Goal: Task Accomplishment & Management: Use online tool/utility

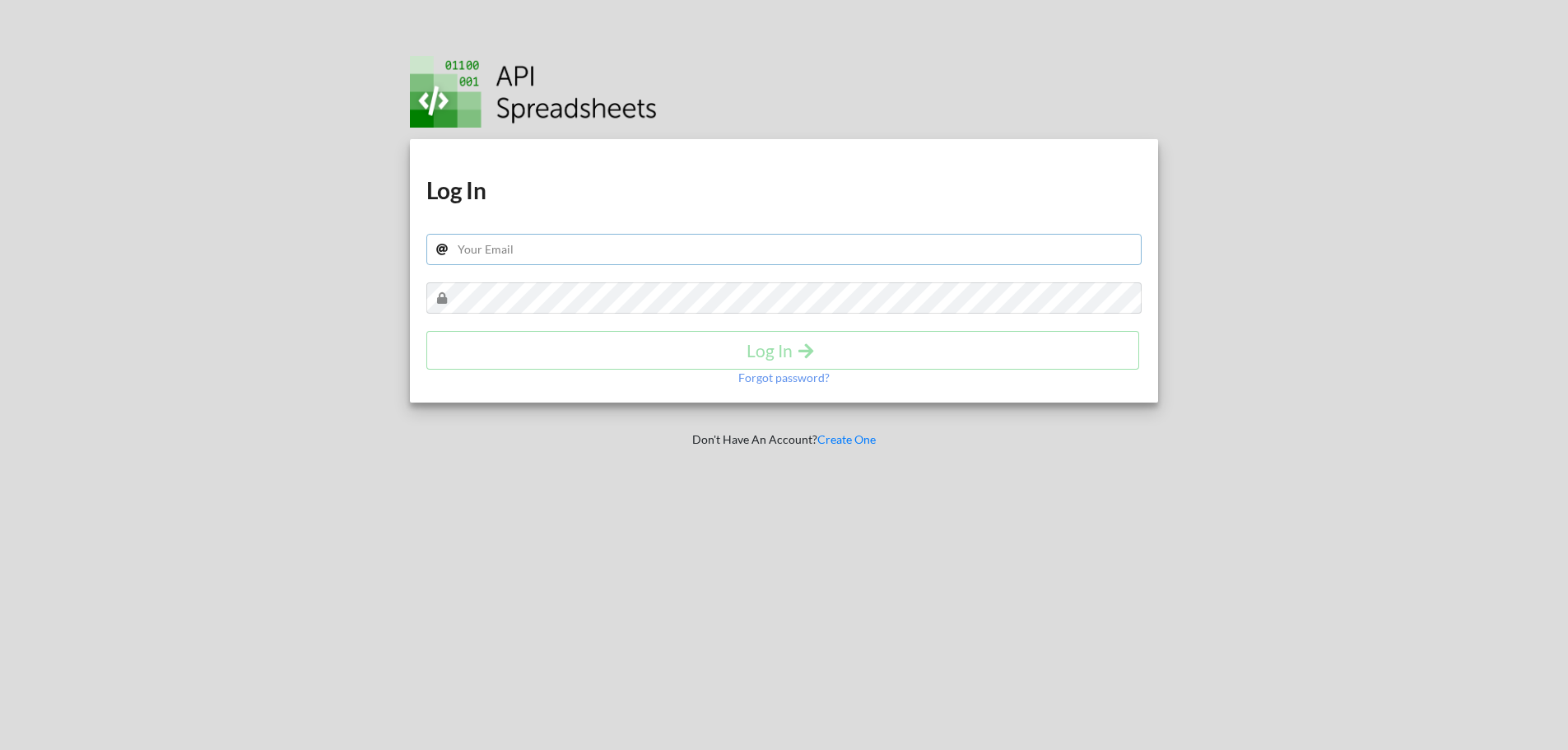
click at [580, 233] on input "text" at bounding box center [784, 249] width 716 height 31
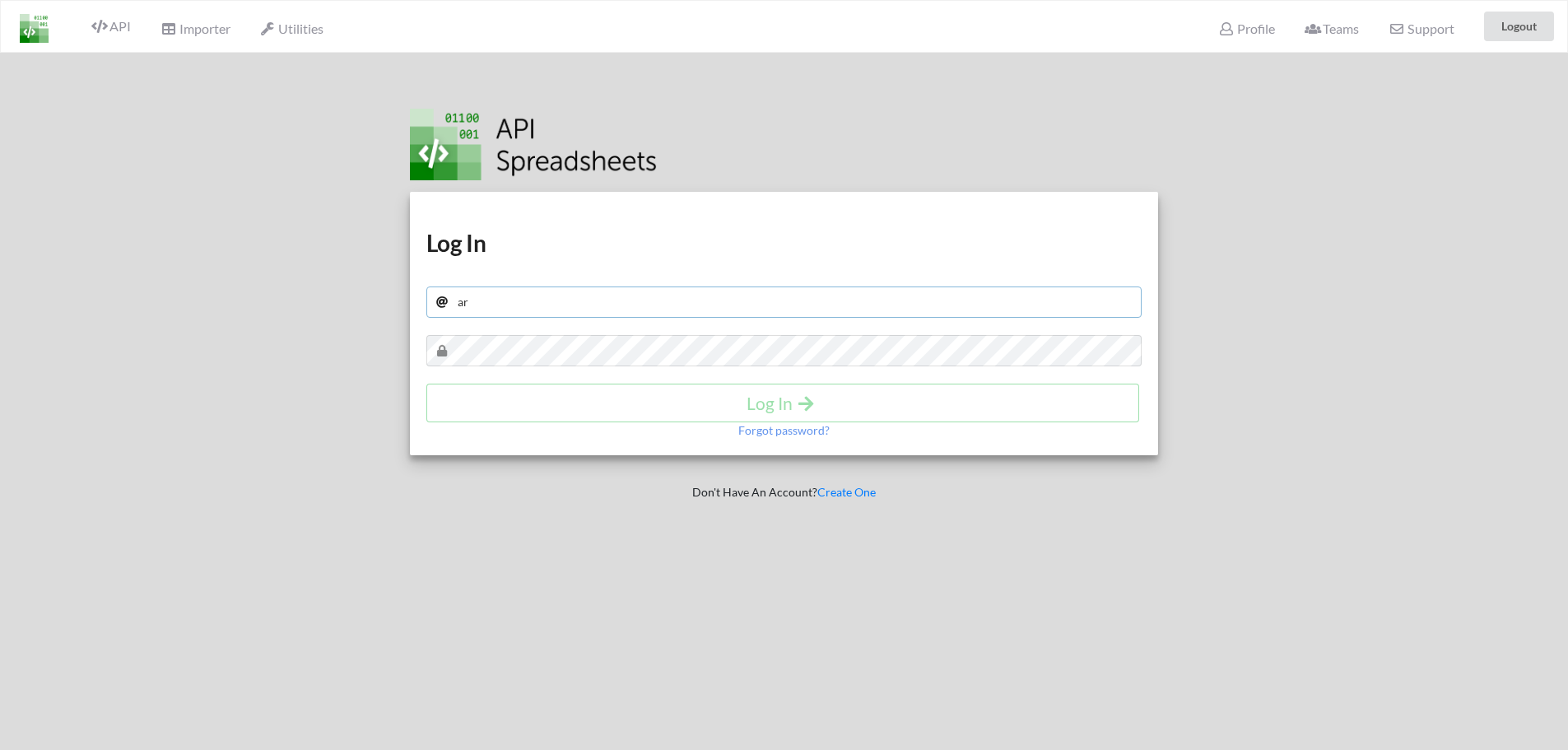
type input "[EMAIL_ADDRESS][DOMAIN_NAME]"
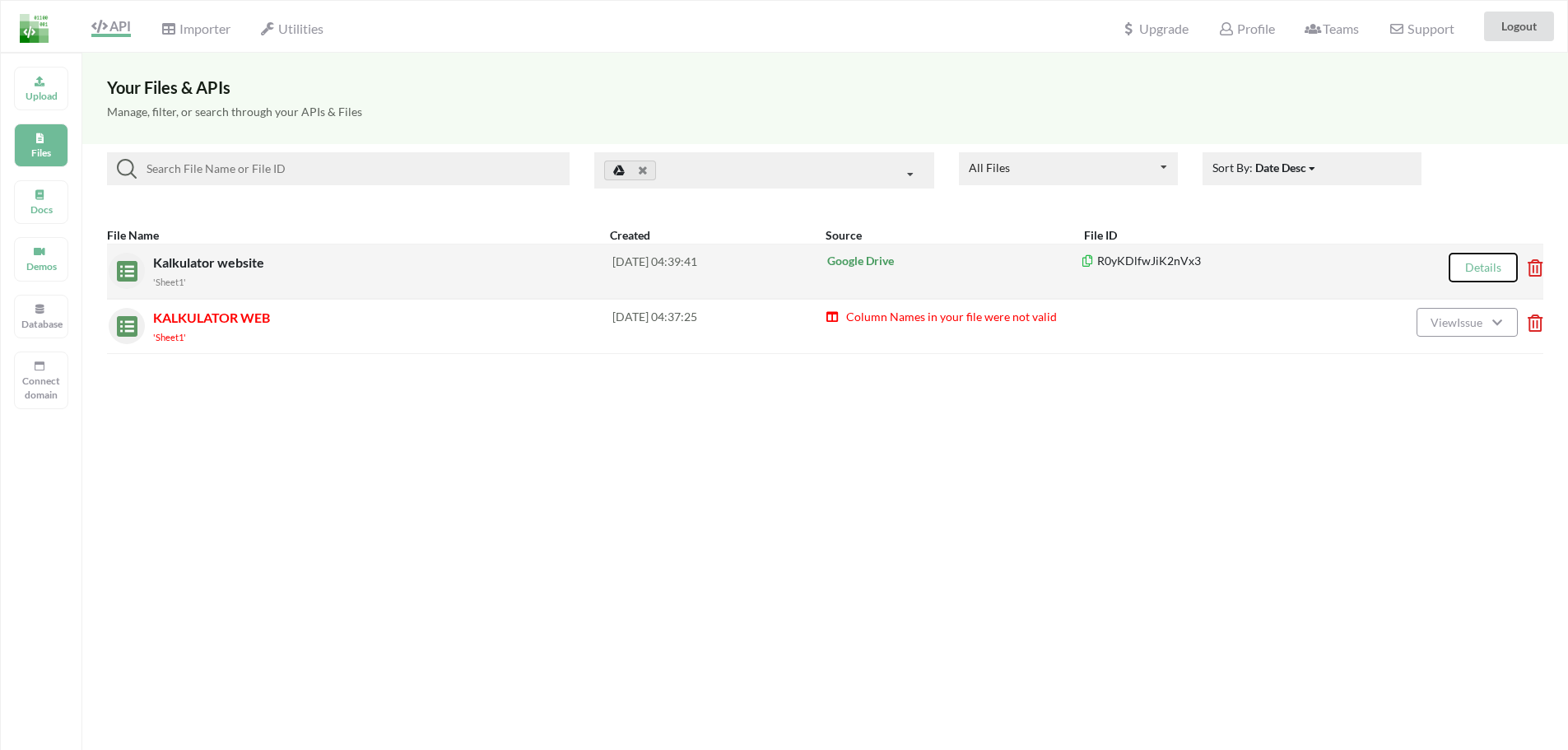
click at [1454, 268] on button "Details" at bounding box center [1482, 268] width 69 height 30
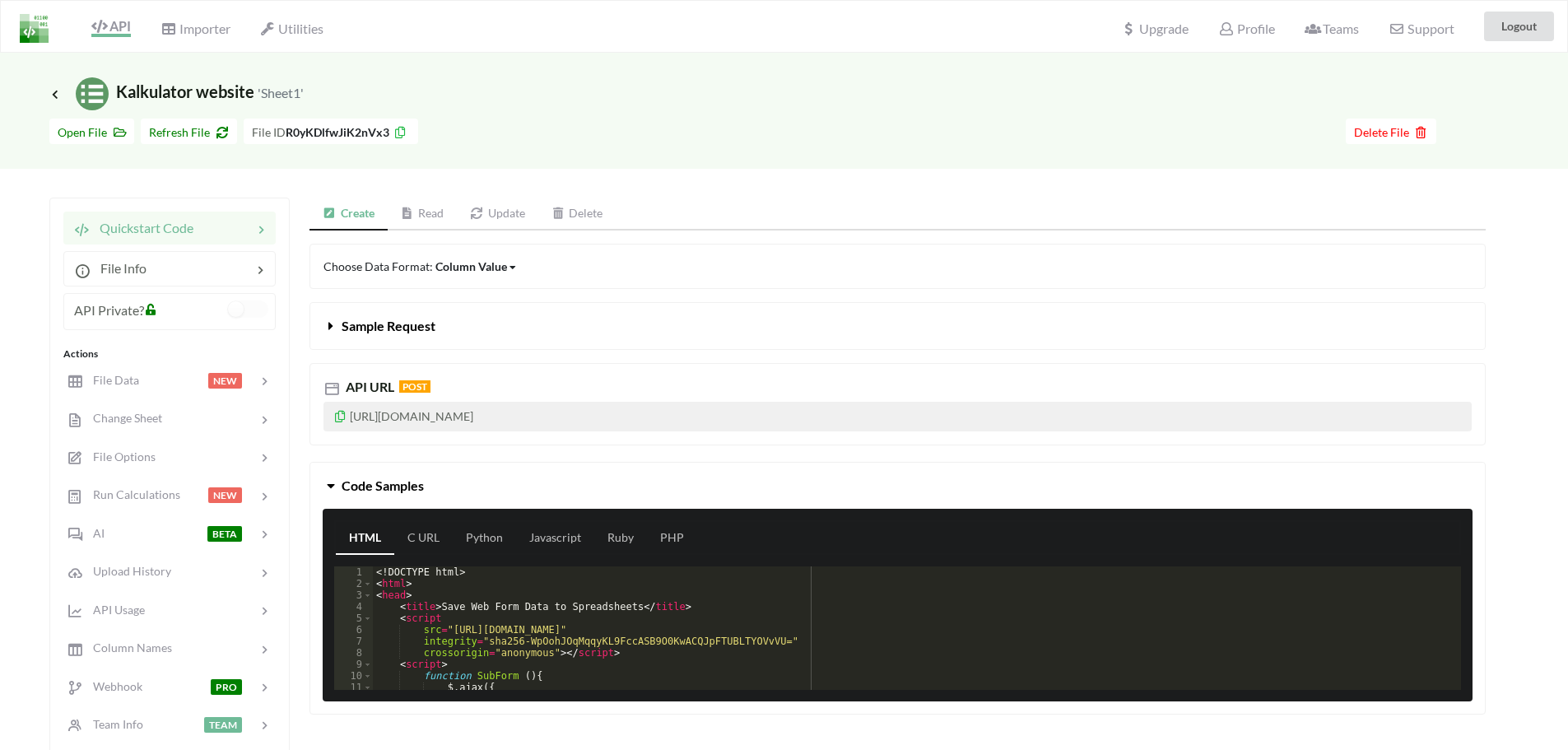
click at [339, 414] on icon at bounding box center [341, 414] width 14 height 12
click at [137, 369] on div "File Data NEW" at bounding box center [169, 379] width 217 height 38
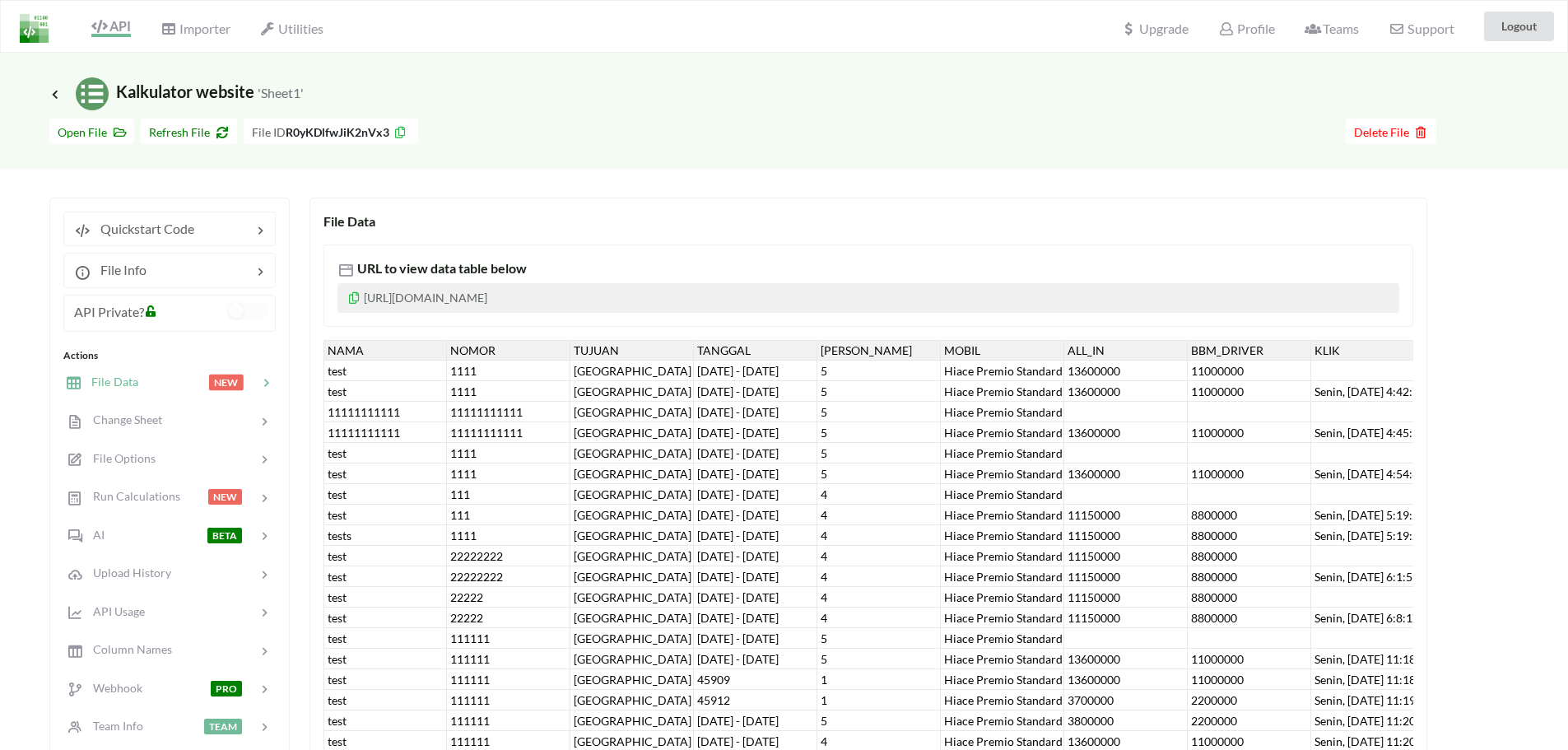
click at [695, 349] on div "TANGGAL" at bounding box center [755, 349] width 123 height 21
click at [705, 349] on div "TANGGAL" at bounding box center [755, 349] width 123 height 21
click at [123, 224] on span "Quickstart Code" at bounding box center [142, 228] width 103 height 16
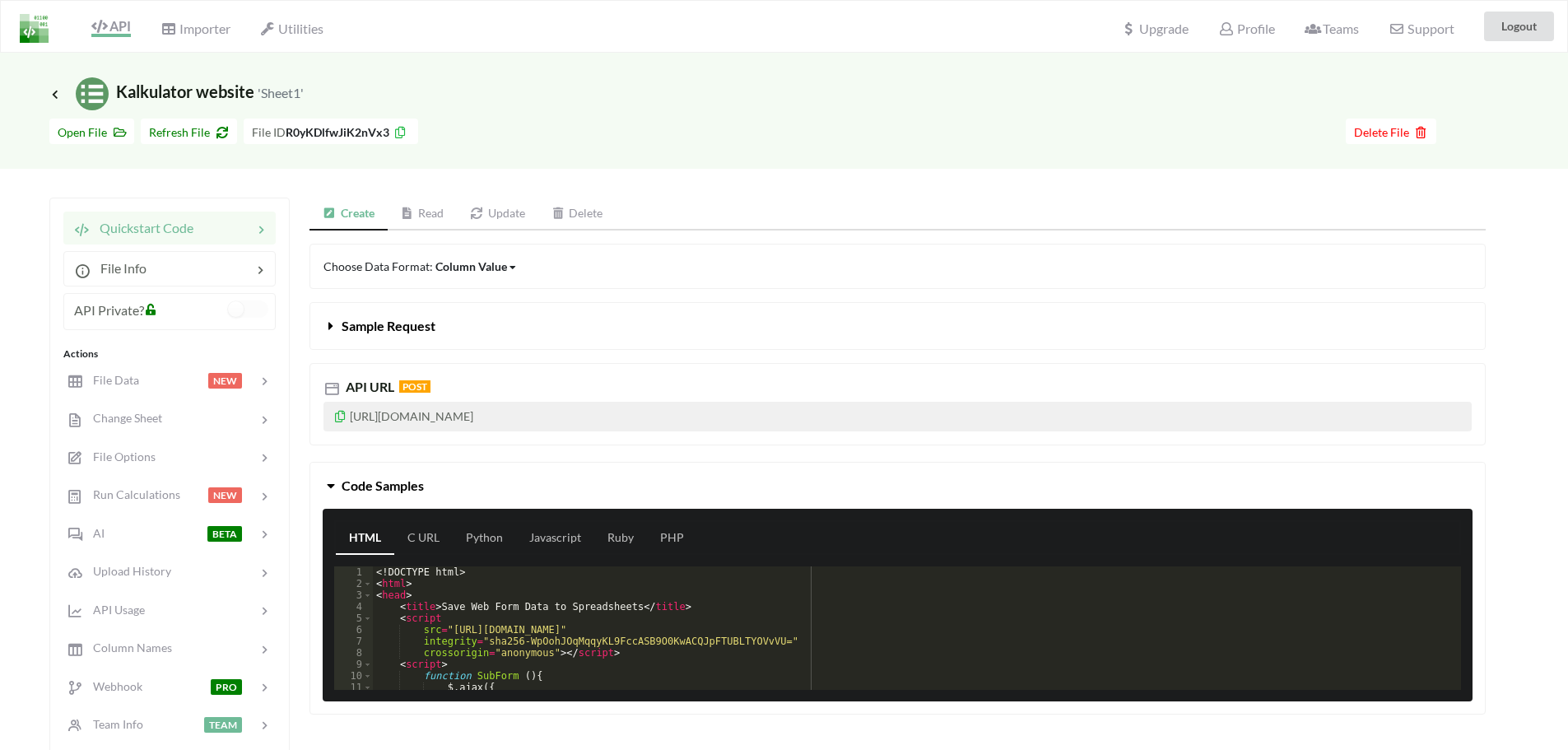
click at [343, 419] on icon at bounding box center [341, 414] width 14 height 12
